Goal: Transaction & Acquisition: Obtain resource

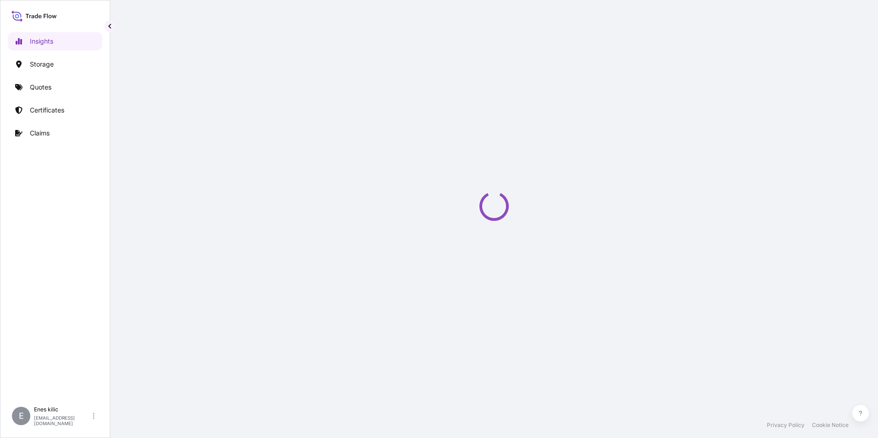
select select "2025"
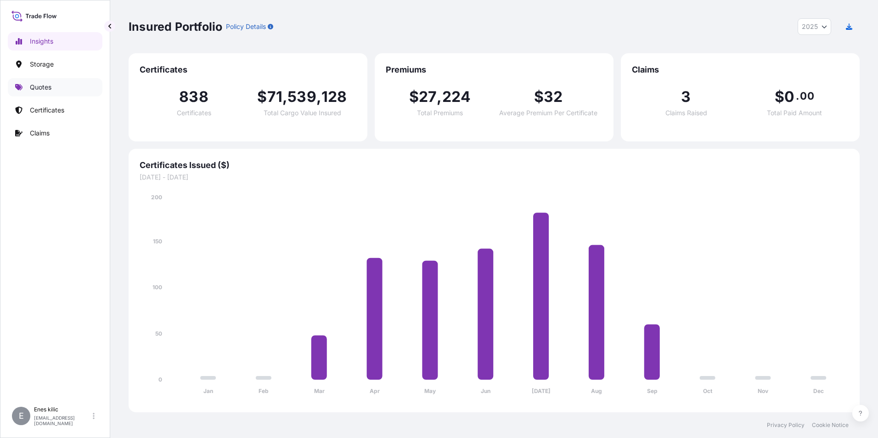
click at [76, 92] on link "Quotes" at bounding box center [55, 87] width 95 height 18
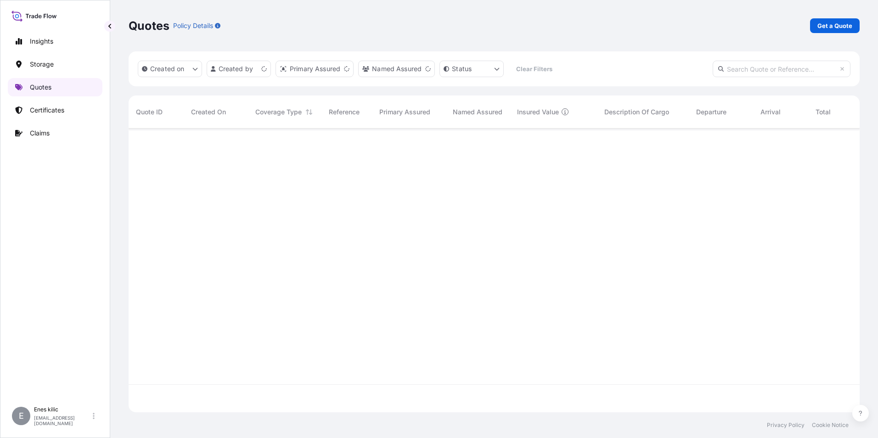
scroll to position [282, 724]
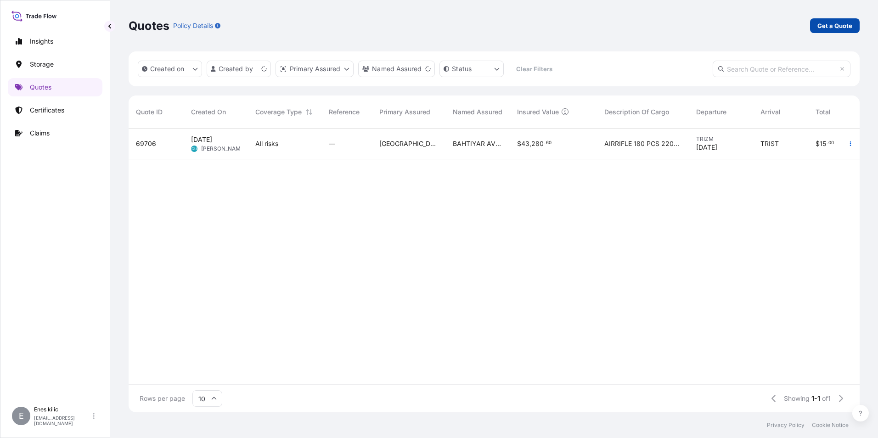
click at [831, 30] on p "Get a Quote" at bounding box center [834, 25] width 35 height 9
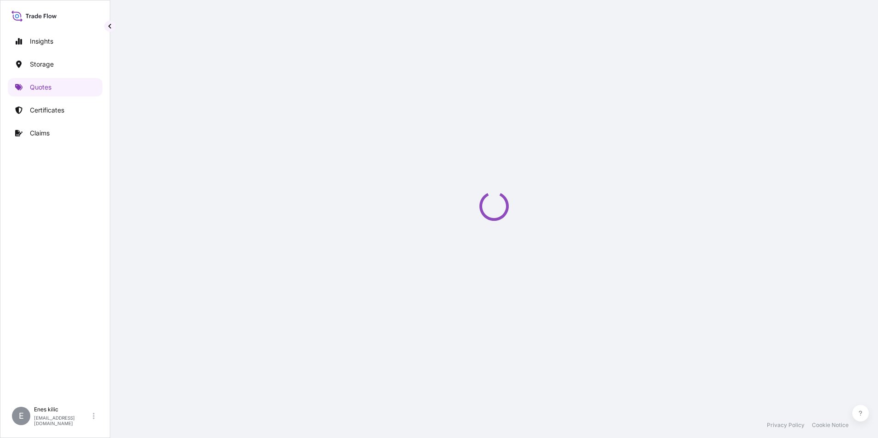
scroll to position [15, 0]
select select "Water"
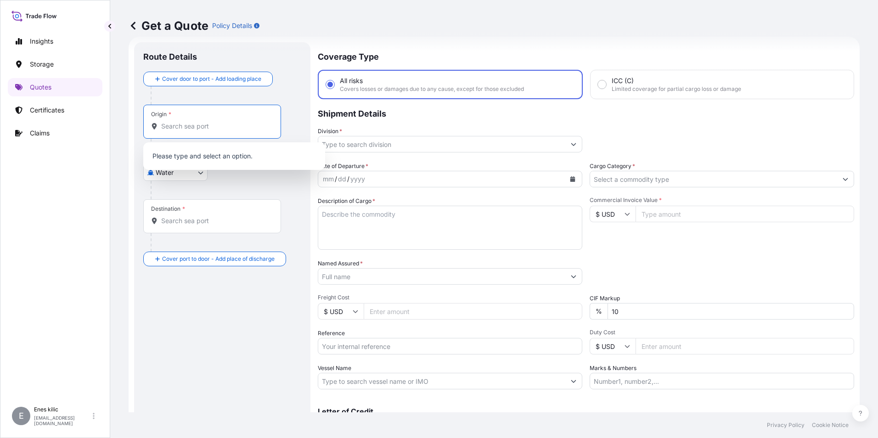
click at [200, 126] on input "Origin *" at bounding box center [215, 126] width 108 height 9
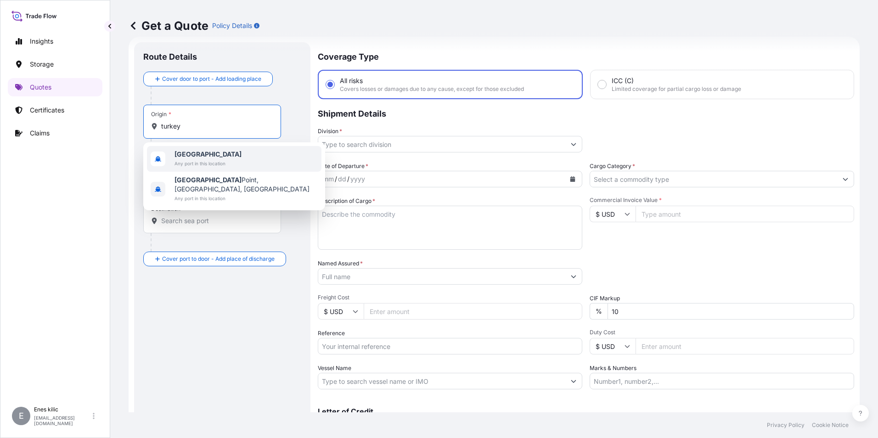
click at [202, 163] on span "Any port in this location" at bounding box center [207, 163] width 67 height 9
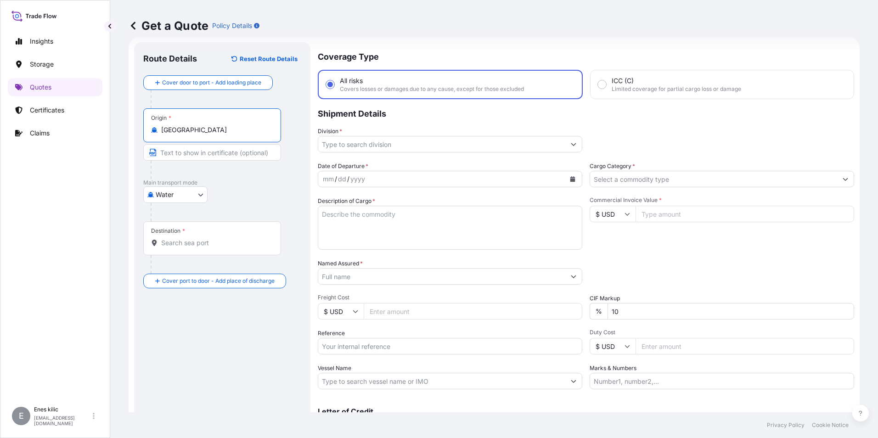
type input "Turkey"
click at [211, 235] on div "Destination *" at bounding box center [212, 238] width 138 height 34
click at [211, 238] on input "Destination *" at bounding box center [215, 242] width 108 height 9
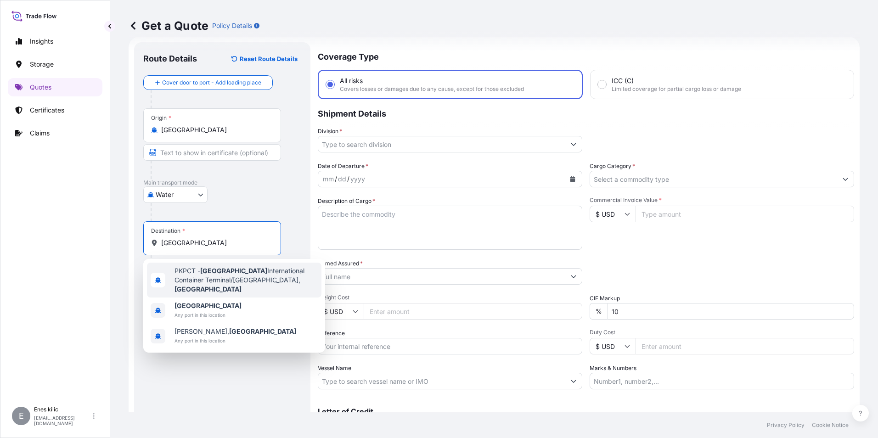
click at [227, 284] on span "PKPCT - Pakistan International Container Terminal/Karachi, Pakistan" at bounding box center [245, 280] width 143 height 28
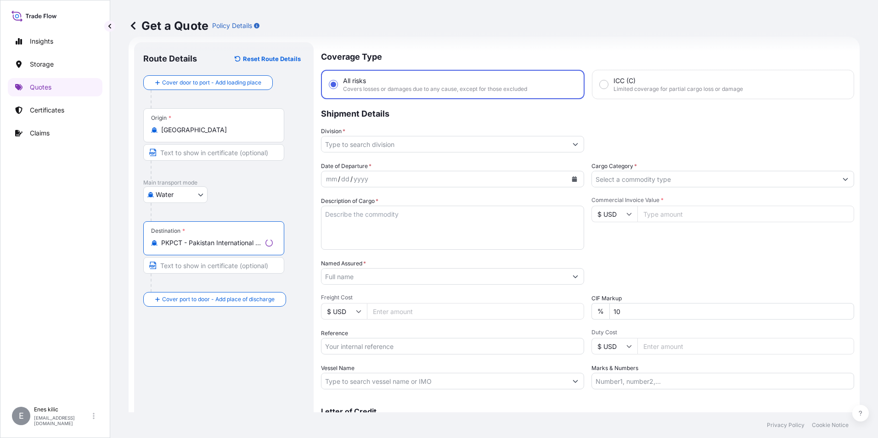
type input "PKPCT - Pakistan International Container Terminal/Karachi, Pakistan"
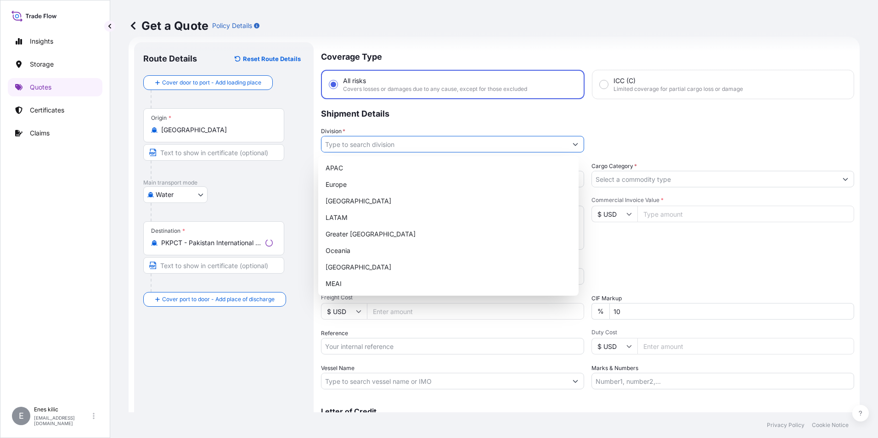
click at [368, 148] on input "Division *" at bounding box center [444, 144] width 246 height 17
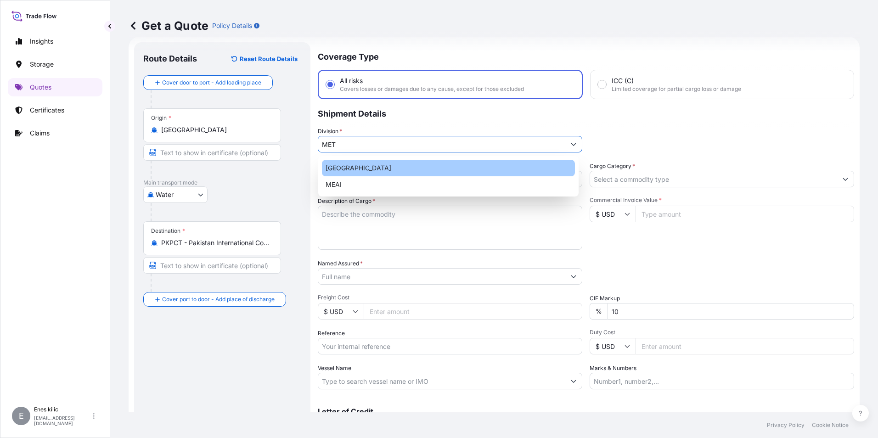
type input "META"
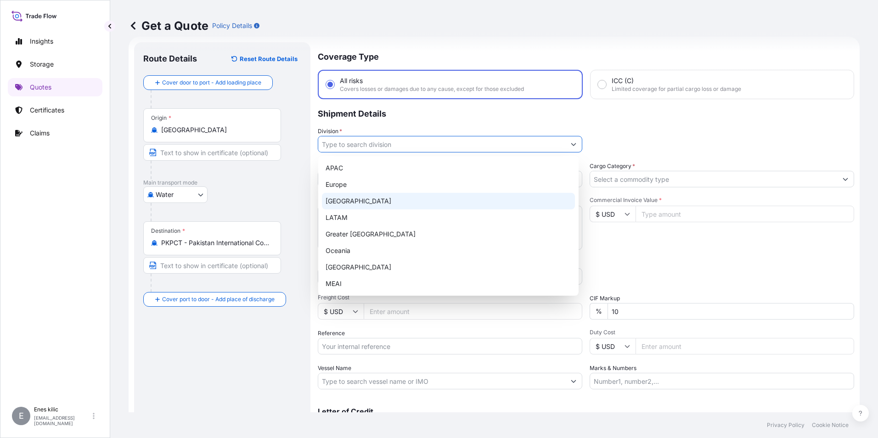
click at [362, 182] on div "Europe" at bounding box center [448, 184] width 253 height 17
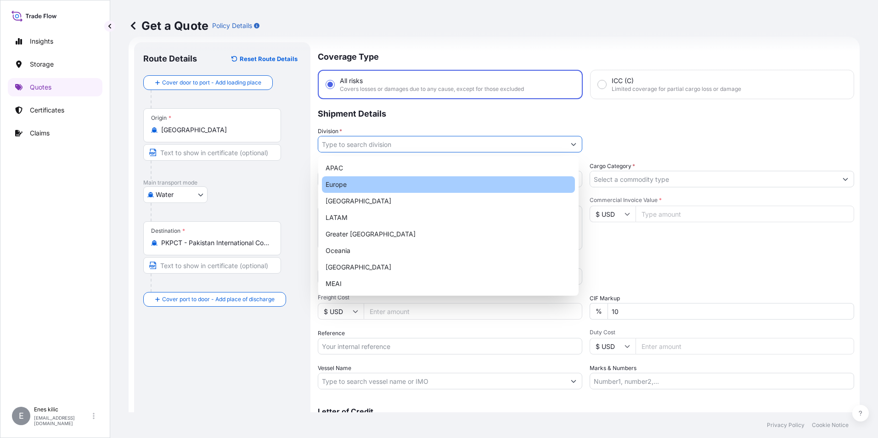
type input "Europe"
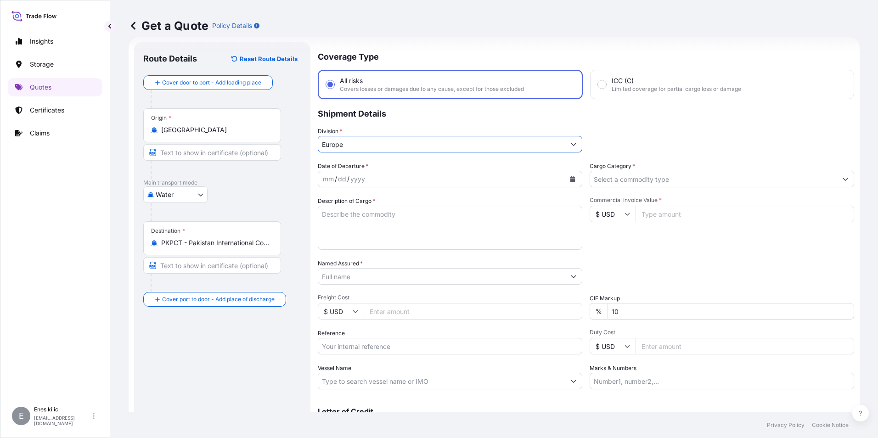
click at [570, 176] on icon "Calendar" at bounding box center [572, 179] width 5 height 6
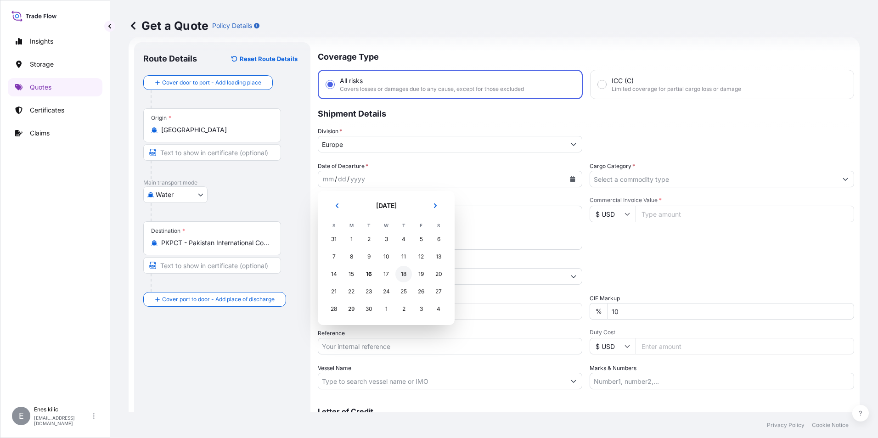
click at [405, 271] on div "18" at bounding box center [403, 274] width 17 height 17
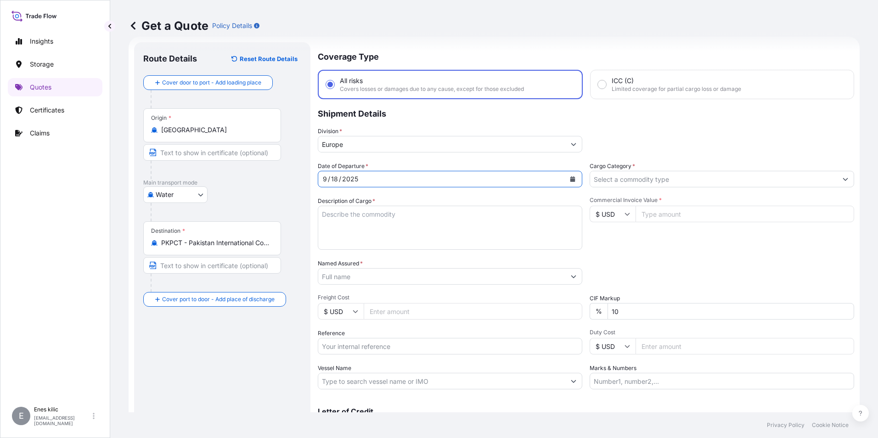
click at [631, 185] on input "Cargo Category *" at bounding box center [713, 179] width 247 height 17
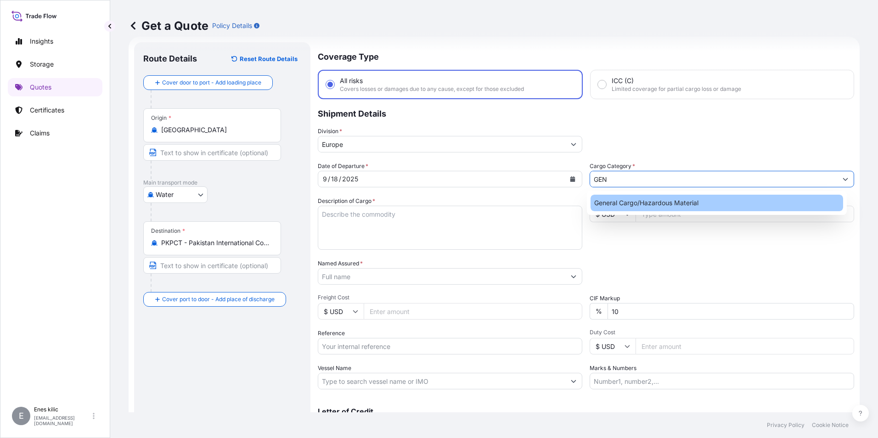
click at [632, 202] on div "General Cargo/Hazardous Material" at bounding box center [716, 203] width 253 height 17
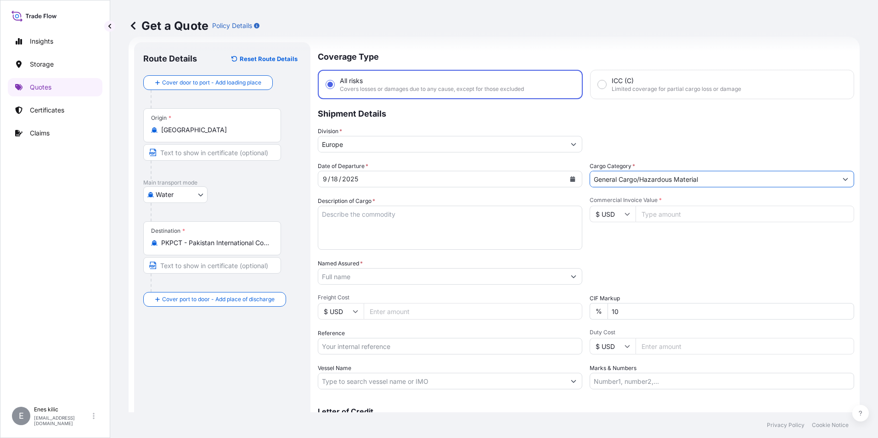
type input "General Cargo/Hazardous Material"
click at [430, 229] on textarea "Description of Cargo *" at bounding box center [450, 228] width 264 height 44
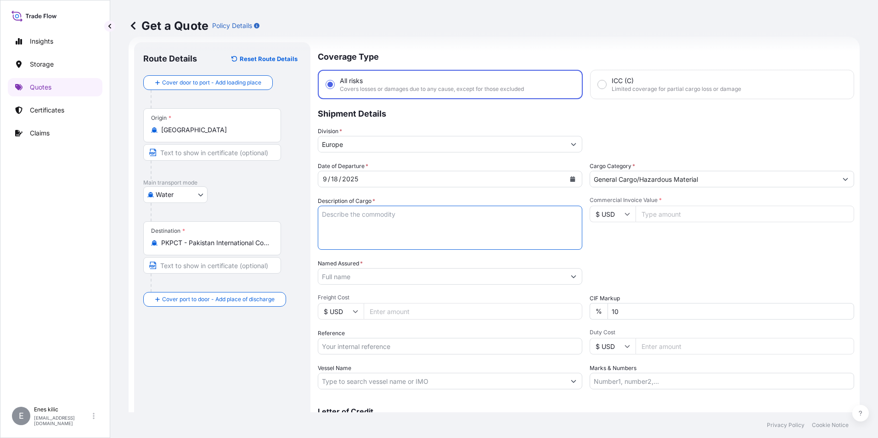
click at [386, 221] on textarea "Description of Cargo *" at bounding box center [450, 228] width 264 height 44
paste textarea "" Mal tanımı: ZIMMATIC PIVOT SYSTEM - 9500P HS CODE : 8424.82.10 Sigortalanacak…"
click at [321, 224] on textarea "" Mal tanımı: ZIMMATIC PIVOT SYSTEM - 9500P HS CODE : 8424.82.10 Sigortalanacak…" at bounding box center [450, 228] width 264 height 44
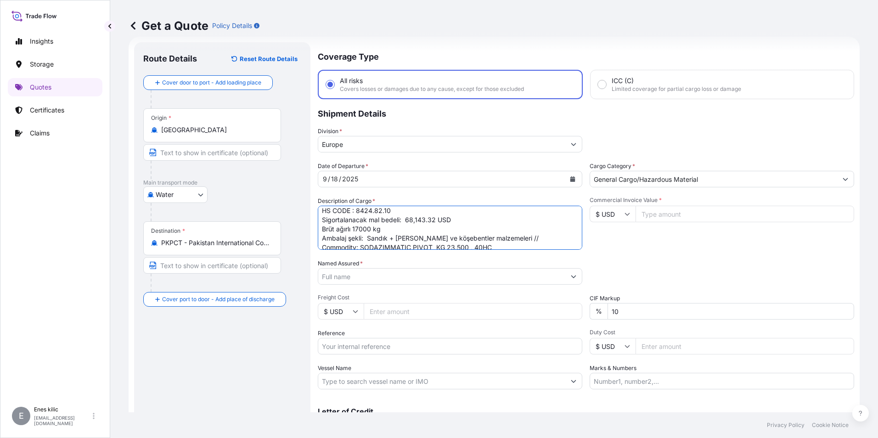
scroll to position [28, 0]
click at [476, 235] on textarea "Mal tanımı: ZIMMATIC PIVOT SYSTEM - 9500P HS CODE : 8424.82.10 Sigortalanacak m…" at bounding box center [450, 228] width 264 height 44
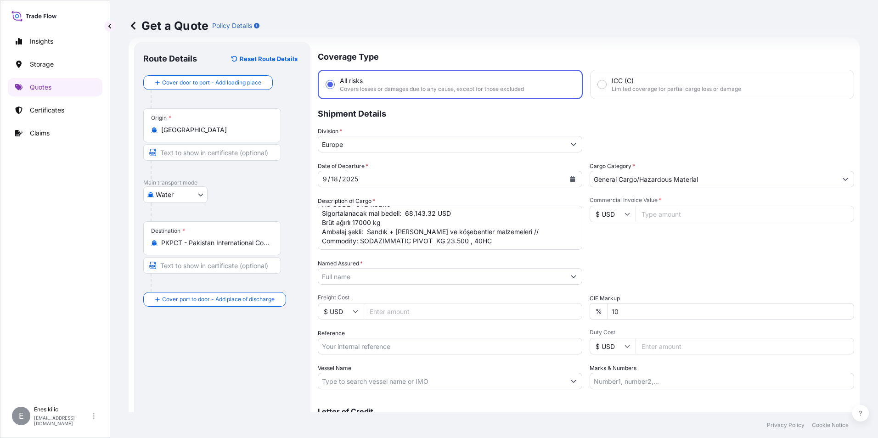
click at [357, 233] on textarea "Mal tanımı: ZIMMATIC PIVOT SYSTEM - 9500P HS CODE : 8424.82.10 Sigortalanacak m…" at bounding box center [450, 228] width 264 height 44
click at [347, 242] on textarea "Mal tanımı: ZIMMATIC PIVOT SYSTEM - 9500P HS CODE : 8424.82.10 Sigortalanacak m…" at bounding box center [450, 228] width 264 height 44
paste textarea "Commodity: SODAZIMMATIC PIVOT KG 23.500 , 40HC"
click at [489, 234] on textarea "Mal tanımı: ZIMMATIC PIVOT SYSTEM - 9500P HS CODE : 8424.82.10 Sigortalanacak m…" at bounding box center [450, 228] width 264 height 44
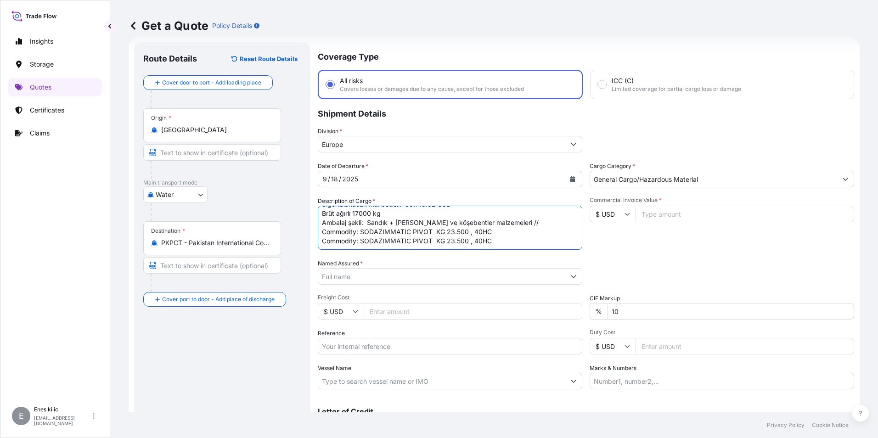
paste textarea "1x40HC , BEAU4565276, BL NO AKKIST25023758"
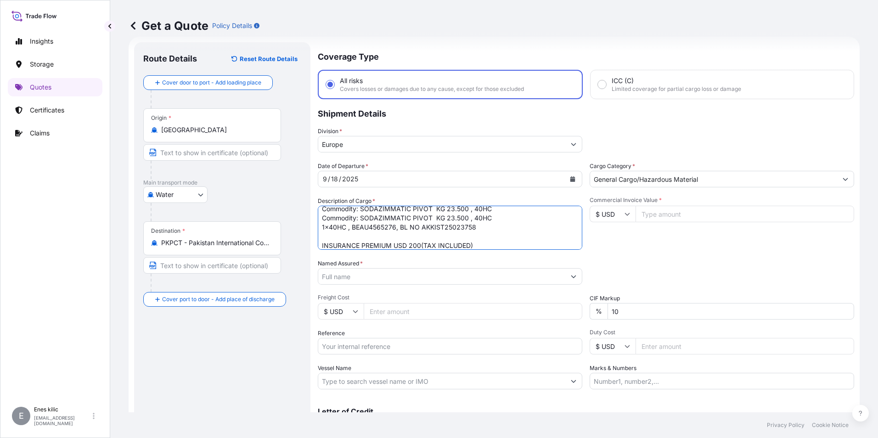
type textarea "Mal tanımı: ZIMMATIC PIVOT SYSTEM - 9500P HS CODE : 8424.82.10 Sigortalanacak m…"
click at [705, 215] on input "Commercial Invoice Value *" at bounding box center [744, 214] width 218 height 17
type input "68143.32"
click at [692, 246] on div "Commercial Invoice Value * $ USD 68143.32" at bounding box center [721, 222] width 264 height 53
click at [428, 288] on div "Date of Departure * 9 / 18 / 2025 Cargo Category * General Cargo/Hazardous Mate…" at bounding box center [586, 276] width 536 height 228
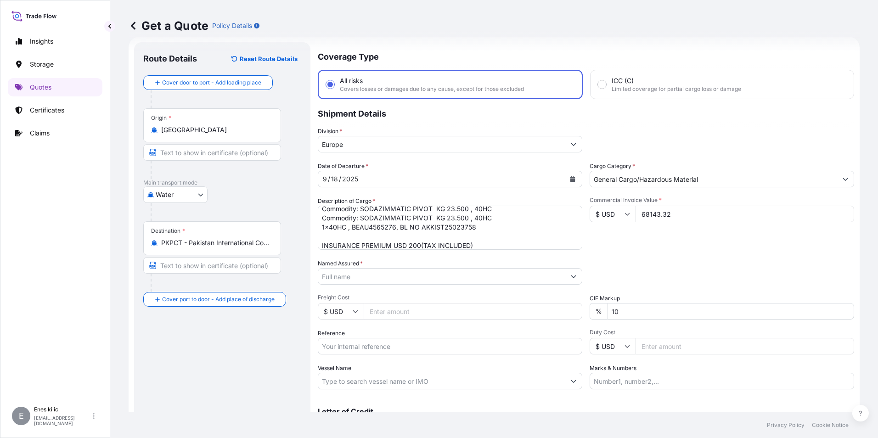
click at [388, 266] on div "Named Assured *" at bounding box center [450, 272] width 264 height 26
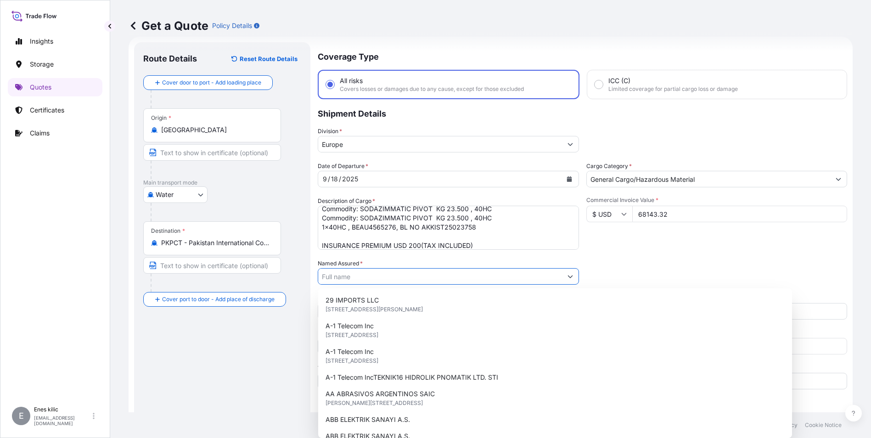
click at [388, 274] on input "Named Assured *" at bounding box center [440, 276] width 244 height 17
paste input "LINDSAY SULAMA SISTEMLER"
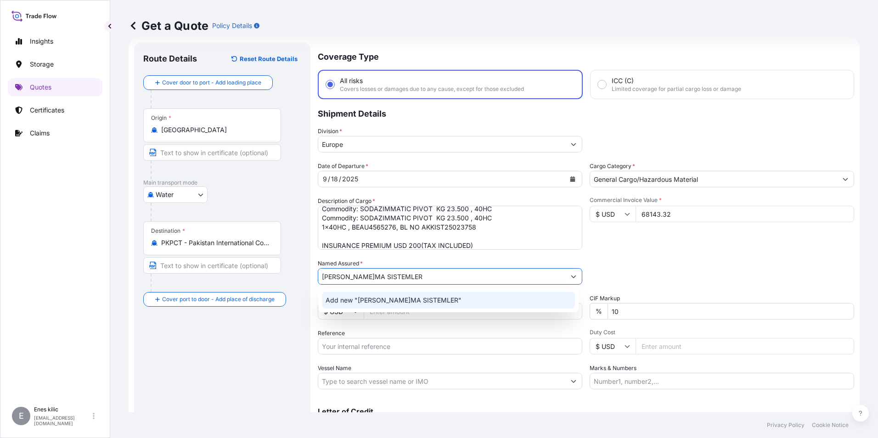
click at [388, 292] on div "Add new "LINDSAY SULAMA SISTEMLER"" at bounding box center [448, 300] width 253 height 17
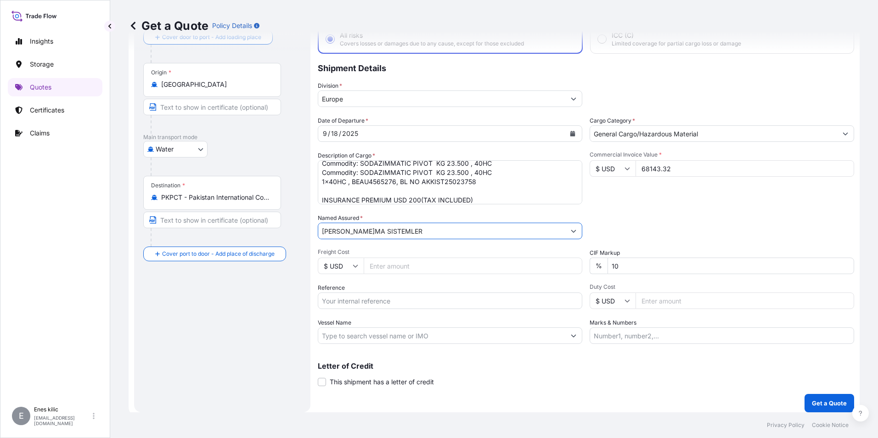
scroll to position [61, 0]
type input "LINDSAY SULAMA SISTEMLER"
click at [379, 300] on input "Reference" at bounding box center [450, 300] width 264 height 17
click at [404, 296] on input "Reference" at bounding box center [450, 300] width 264 height 17
paste input "2101778885"
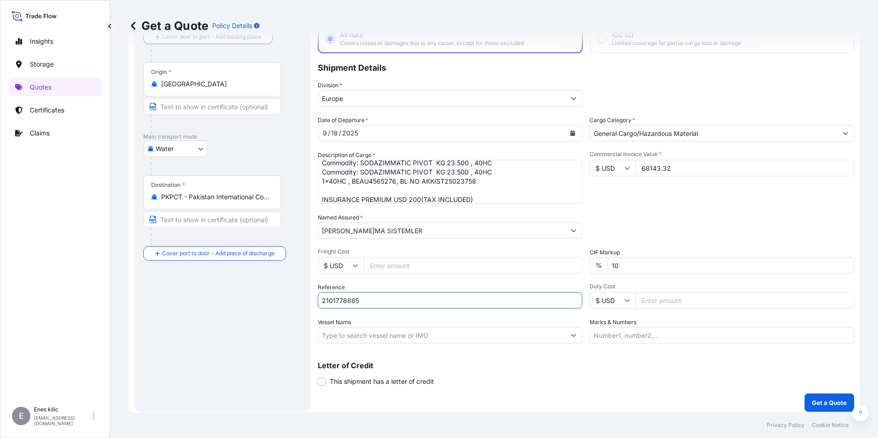
type input "2101778885"
click at [328, 332] on input "Vessel Name" at bounding box center [441, 335] width 247 height 17
click at [360, 337] on input "Vessel Name" at bounding box center [441, 335] width 247 height 17
paste input "M/V HONG LI YUAN YANG"
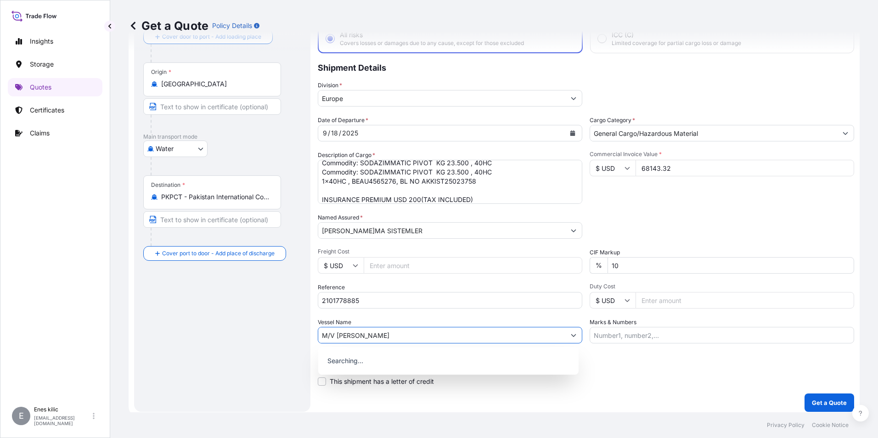
type input "M/V HONG LI YUAN YANG"
click at [648, 324] on div "Marks & Numbers" at bounding box center [721, 331] width 264 height 26
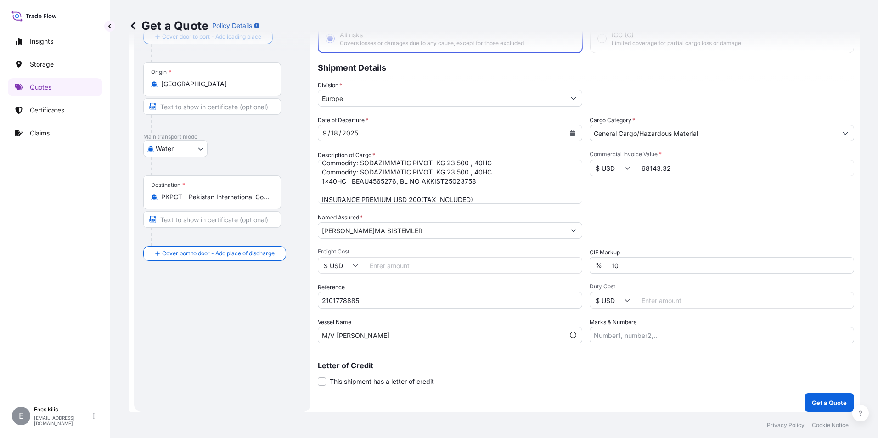
click at [620, 338] on input "Marks & Numbers" at bounding box center [721, 335] width 264 height 17
click at [658, 335] on input "Marks & Numbers" at bounding box center [721, 335] width 264 height 17
paste input "AKKON"
type input "AKKON"
click at [814, 403] on p "Get a Quote" at bounding box center [829, 402] width 35 height 9
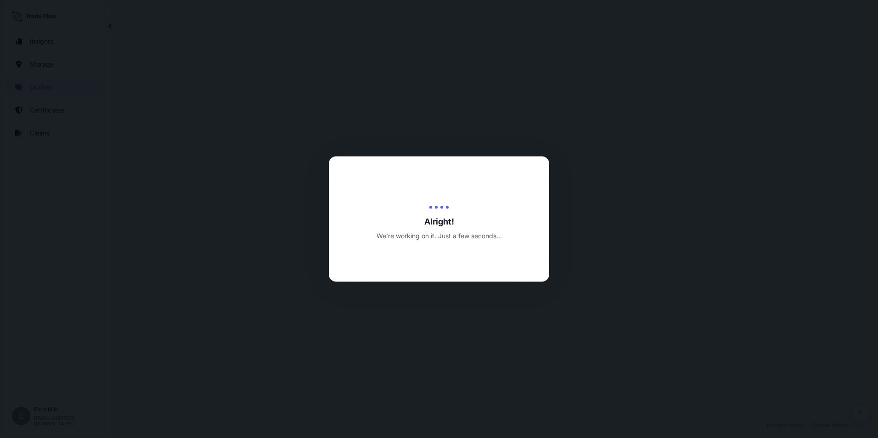
select select "Water"
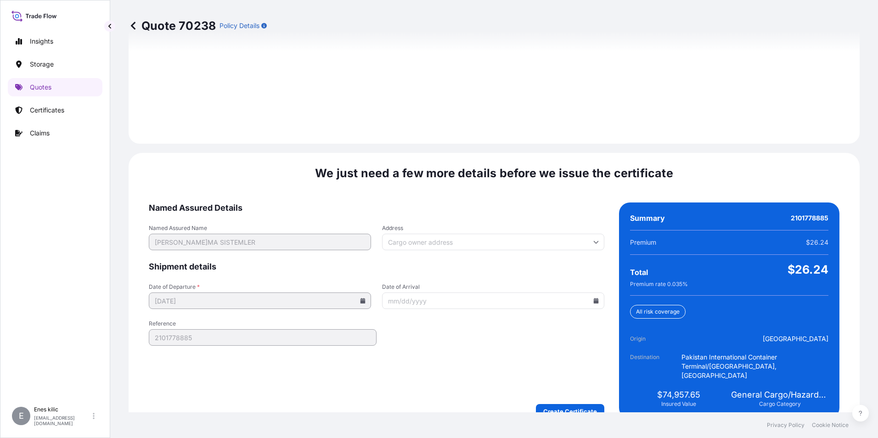
scroll to position [1311, 0]
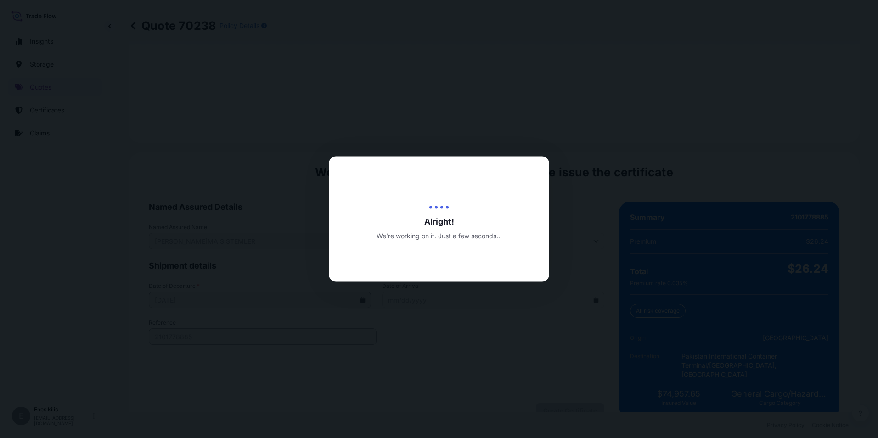
drag, startPoint x: 560, startPoint y: 386, endPoint x: 563, endPoint y: 392, distance: 7.0
click at [560, 389] on div at bounding box center [439, 219] width 878 height 438
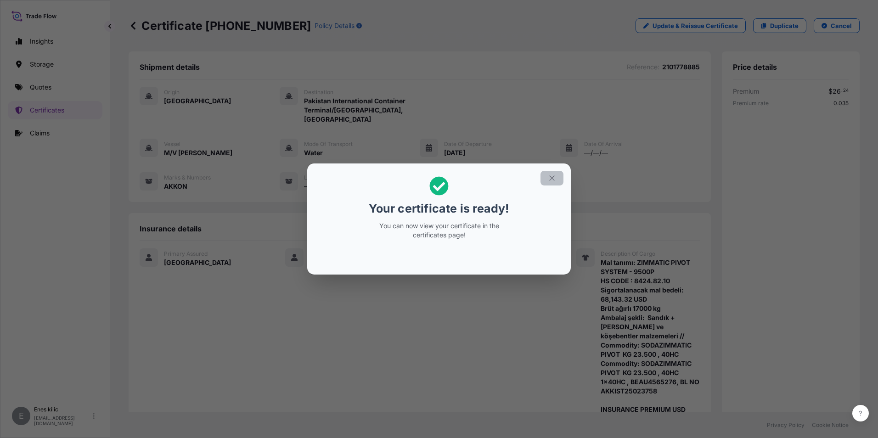
click at [549, 179] on icon "button" at bounding box center [552, 178] width 8 height 8
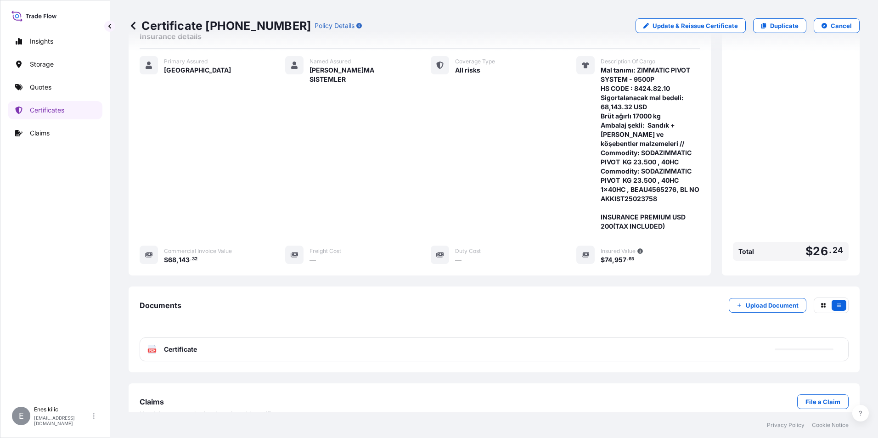
scroll to position [201, 0]
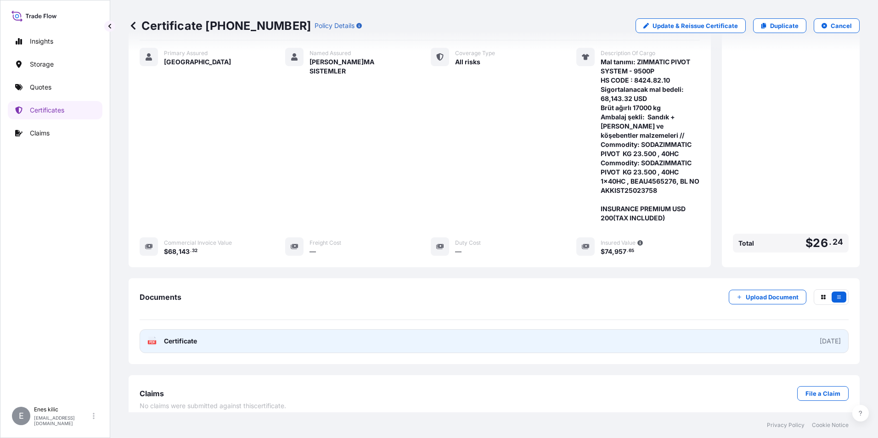
click at [226, 329] on link "PDF Certificate 2025-09-16" at bounding box center [494, 341] width 709 height 24
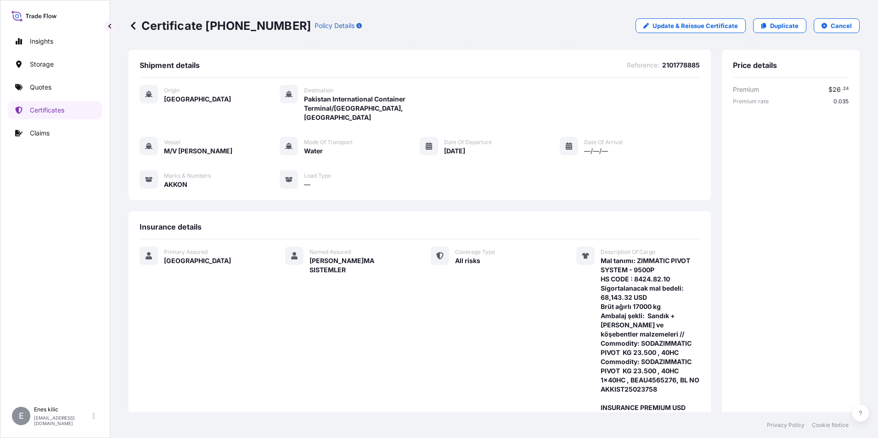
scroll to position [0, 0]
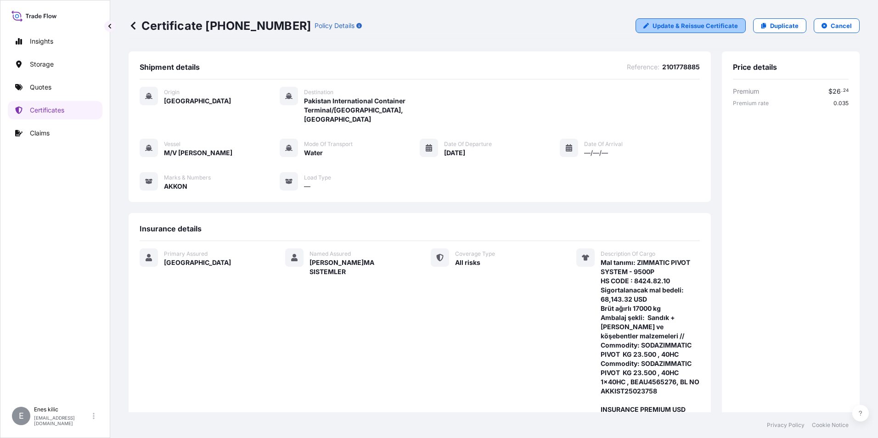
click at [674, 24] on p "Update & Reissue Certificate" at bounding box center [694, 25] width 85 height 9
select select "Water"
select select "31600"
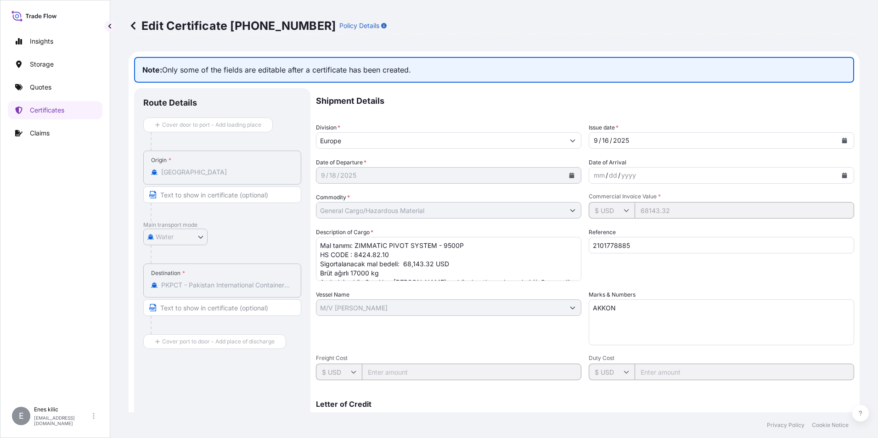
click at [528, 136] on input "Europe" at bounding box center [440, 140] width 248 height 17
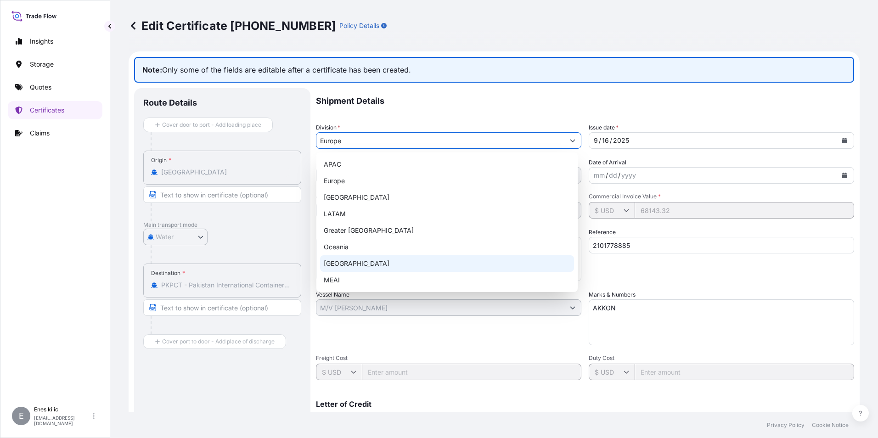
click at [402, 263] on div "Turkey" at bounding box center [447, 263] width 254 height 17
type input "Turkey"
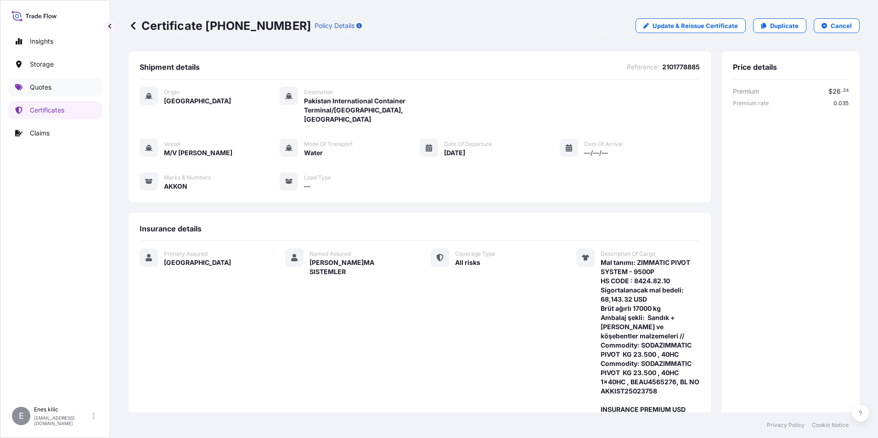
click at [64, 88] on link "Quotes" at bounding box center [55, 87] width 95 height 18
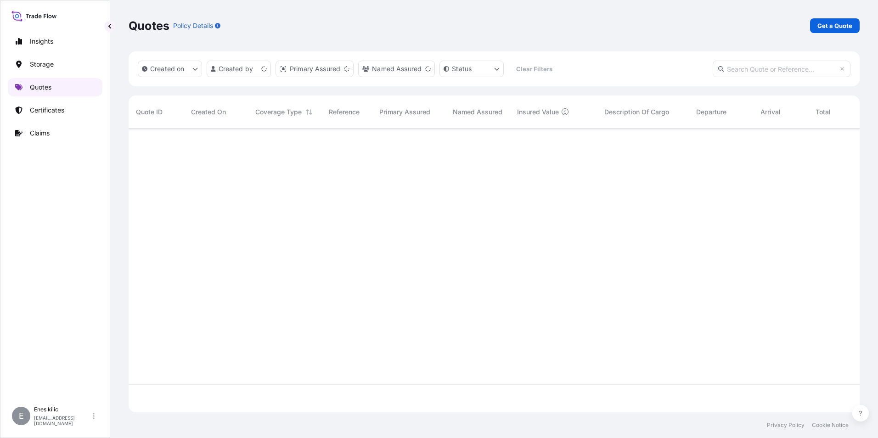
scroll to position [282, 724]
click at [831, 22] on p "Get a Quote" at bounding box center [834, 25] width 35 height 9
select select "Water"
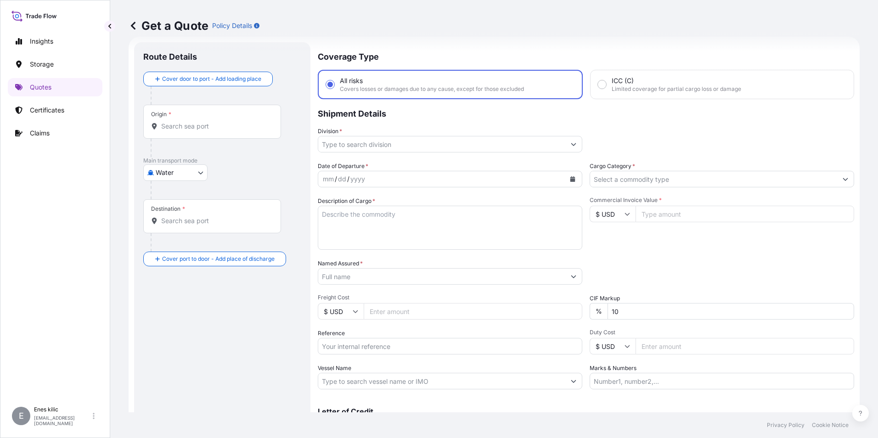
click at [417, 145] on input "Division *" at bounding box center [441, 144] width 247 height 17
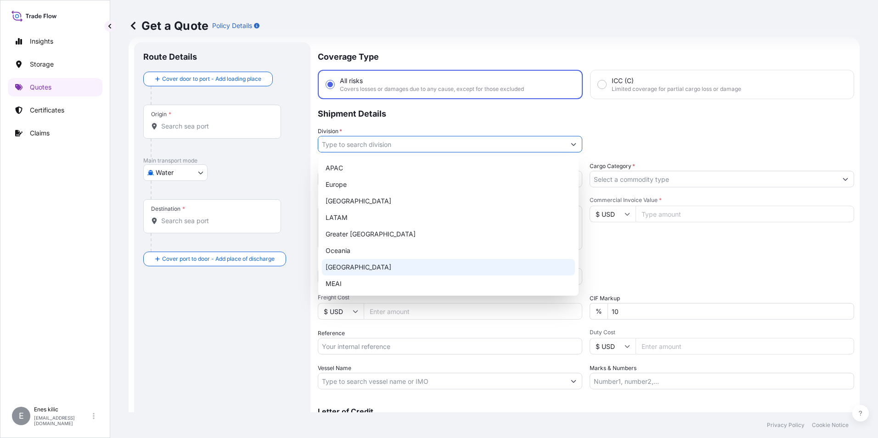
click at [414, 270] on div "Turkey" at bounding box center [448, 267] width 253 height 17
type input "Turkey"
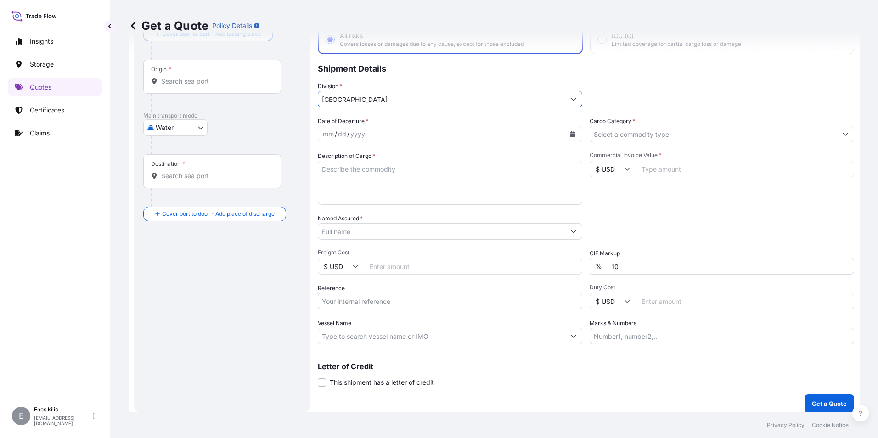
scroll to position [66, 0]
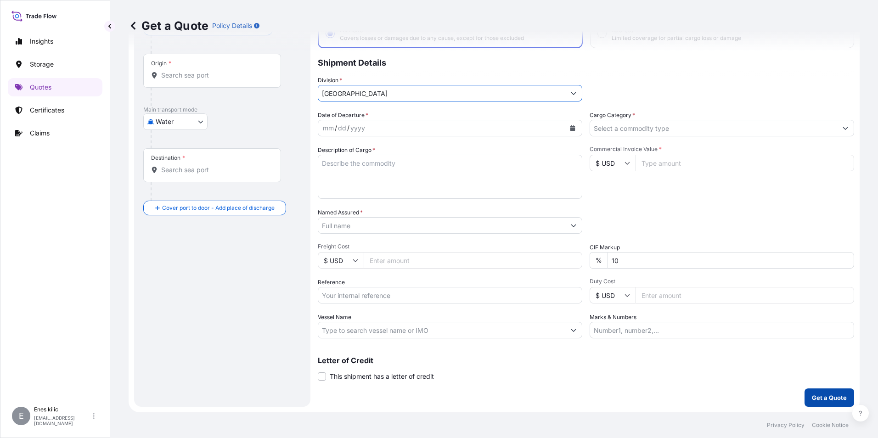
click at [826, 390] on button "Get a Quote" at bounding box center [829, 397] width 50 height 18
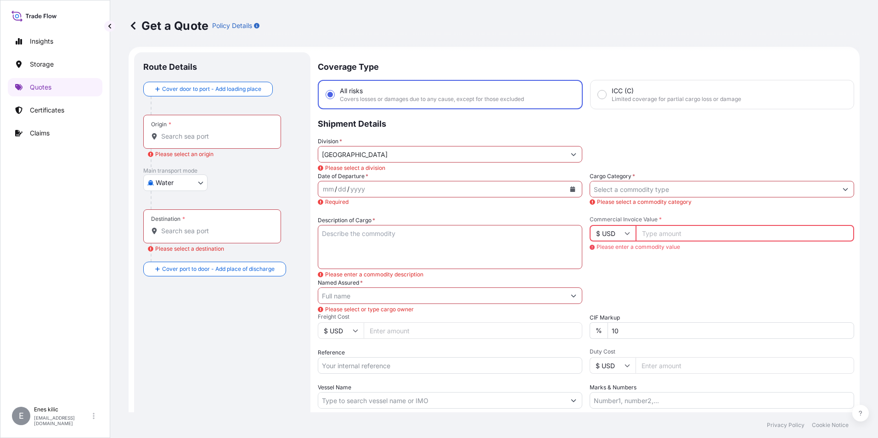
scroll to position [0, 0]
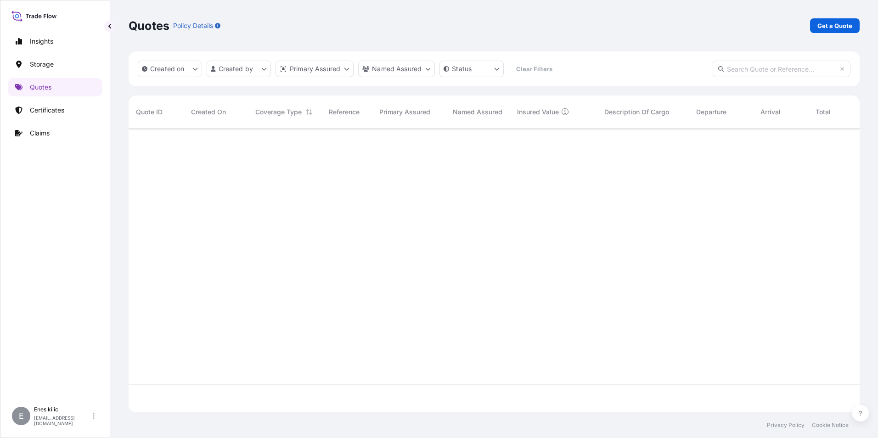
scroll to position [282, 724]
select select "Water"
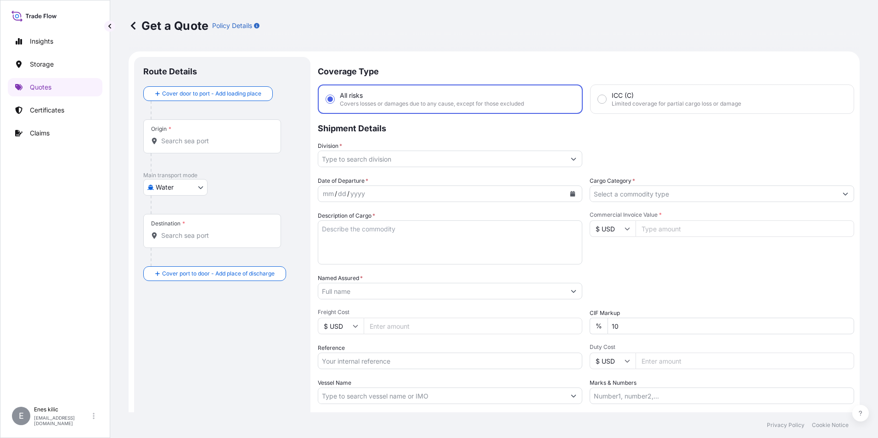
scroll to position [15, 0]
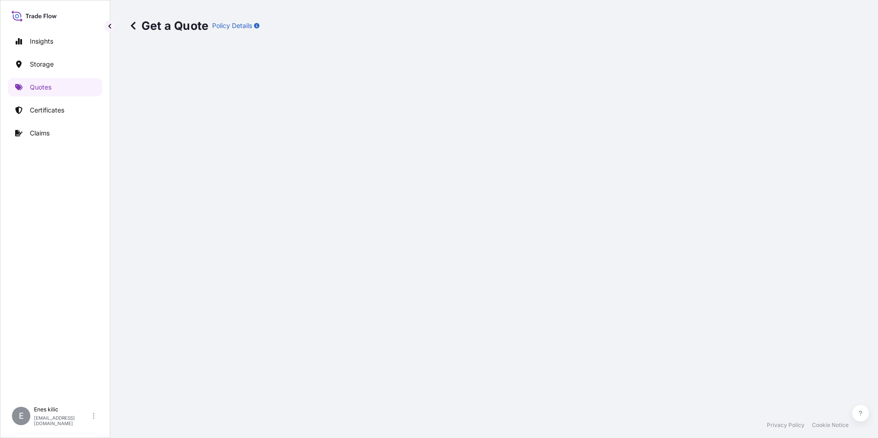
select select "Water"
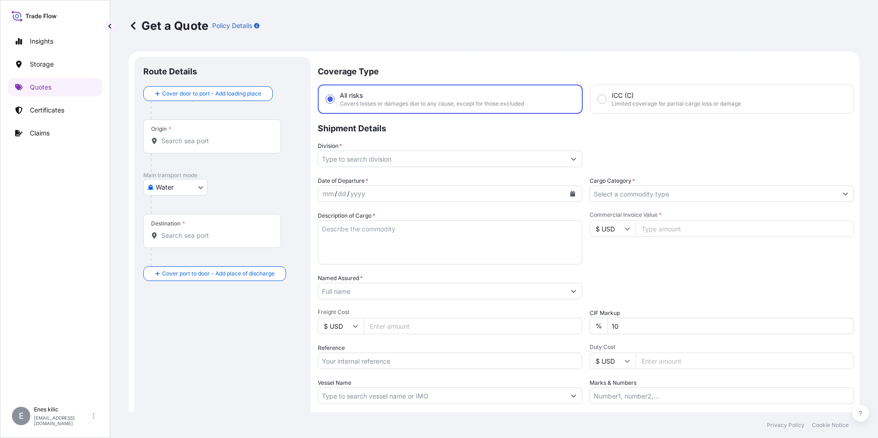
scroll to position [15, 0]
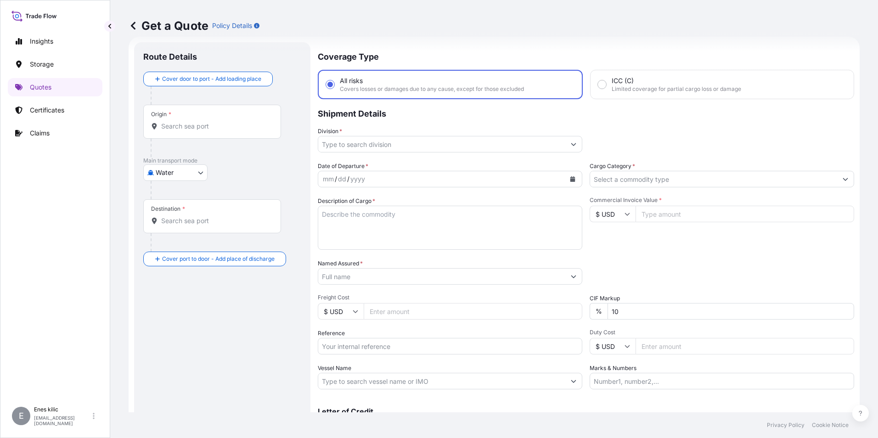
click at [397, 141] on input "Division *" at bounding box center [441, 144] width 247 height 17
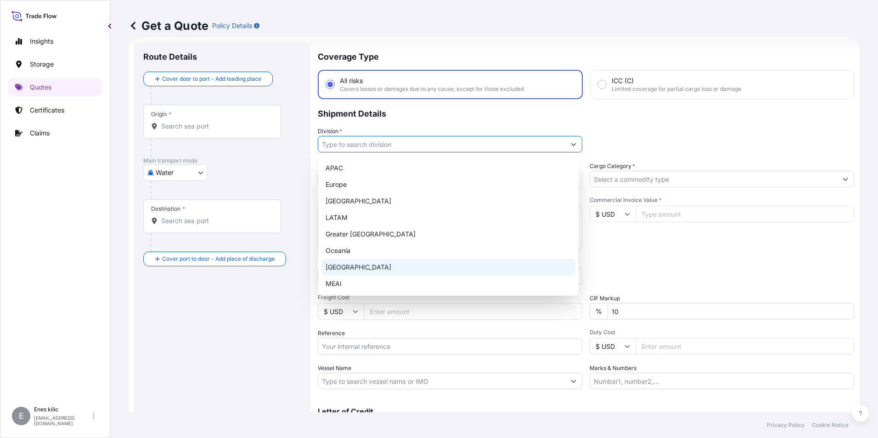
click at [367, 267] on div "[GEOGRAPHIC_DATA]" at bounding box center [448, 267] width 253 height 17
type input "[GEOGRAPHIC_DATA]"
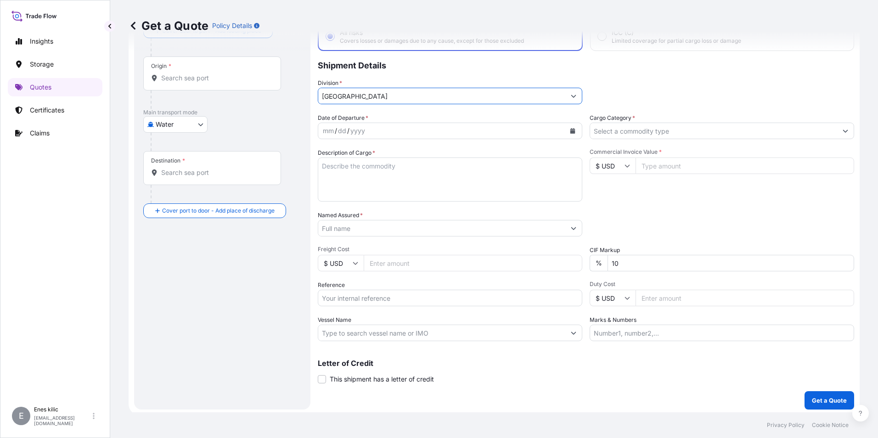
scroll to position [66, 0]
click at [830, 401] on p "Get a Quote" at bounding box center [829, 397] width 35 height 9
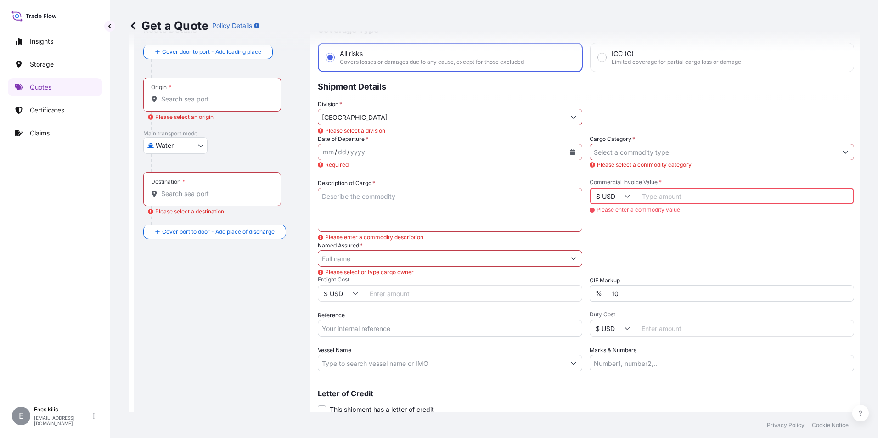
scroll to position [0, 0]
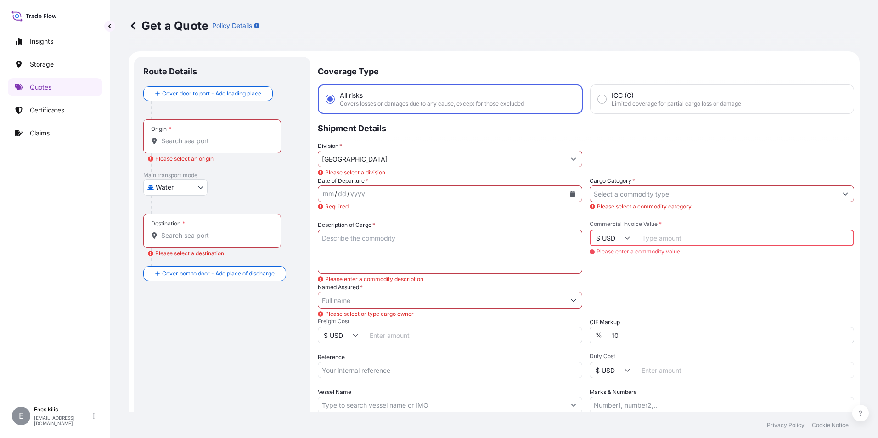
click at [381, 181] on div "Date of Departure * mm / dd / yyyy Required" at bounding box center [450, 193] width 264 height 35
